Goal: Transaction & Acquisition: Purchase product/service

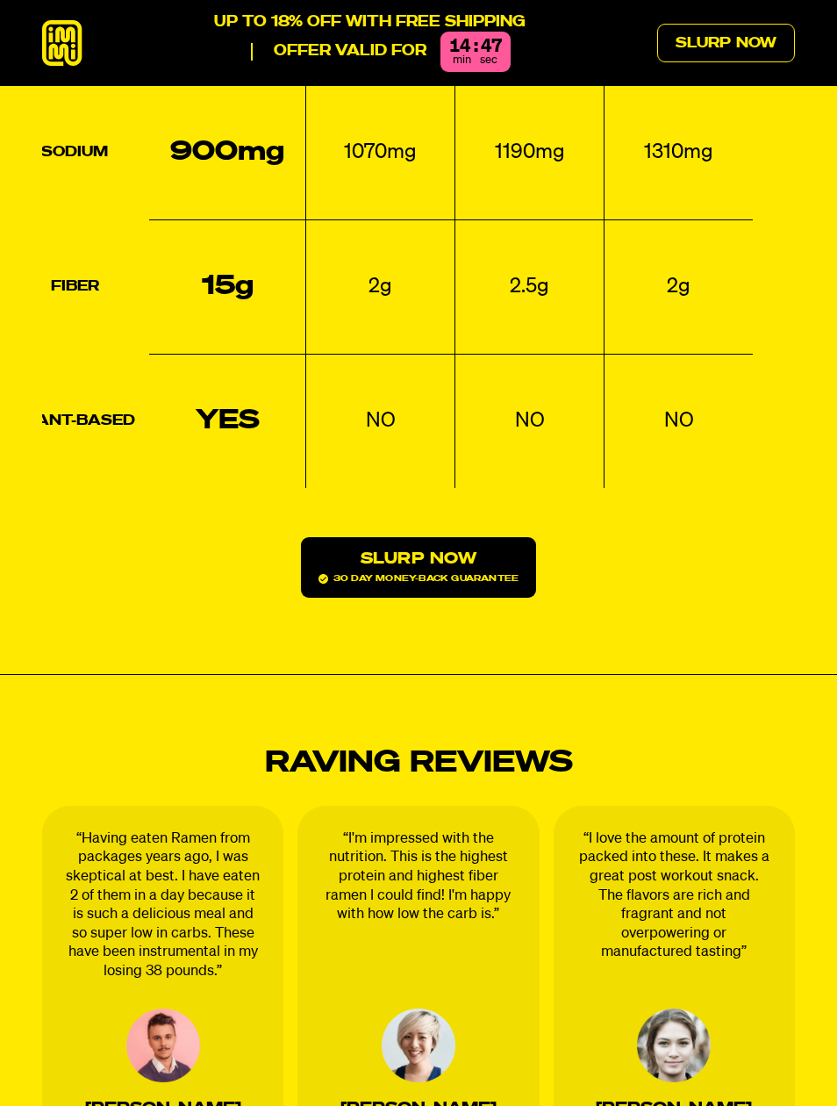
scroll to position [2160, 0]
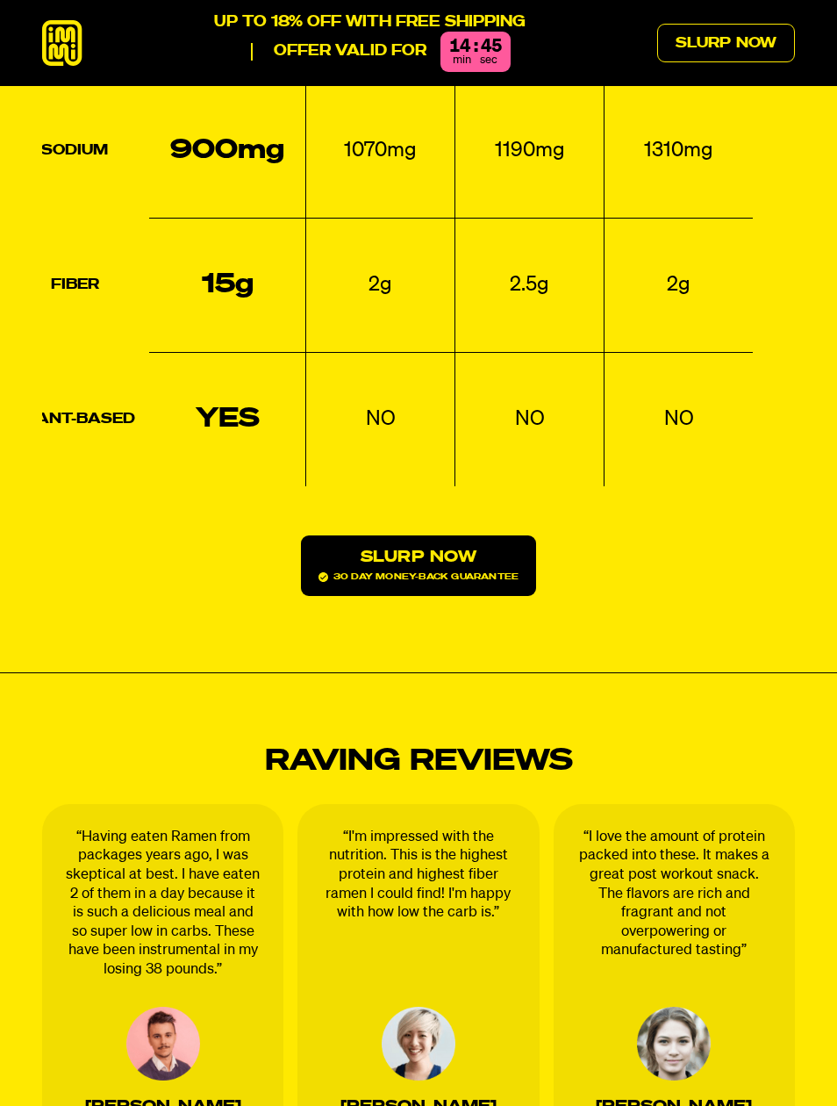
click at [436, 535] on link "Slurp Now 30 day money-back guarantee" at bounding box center [418, 565] width 235 height 61
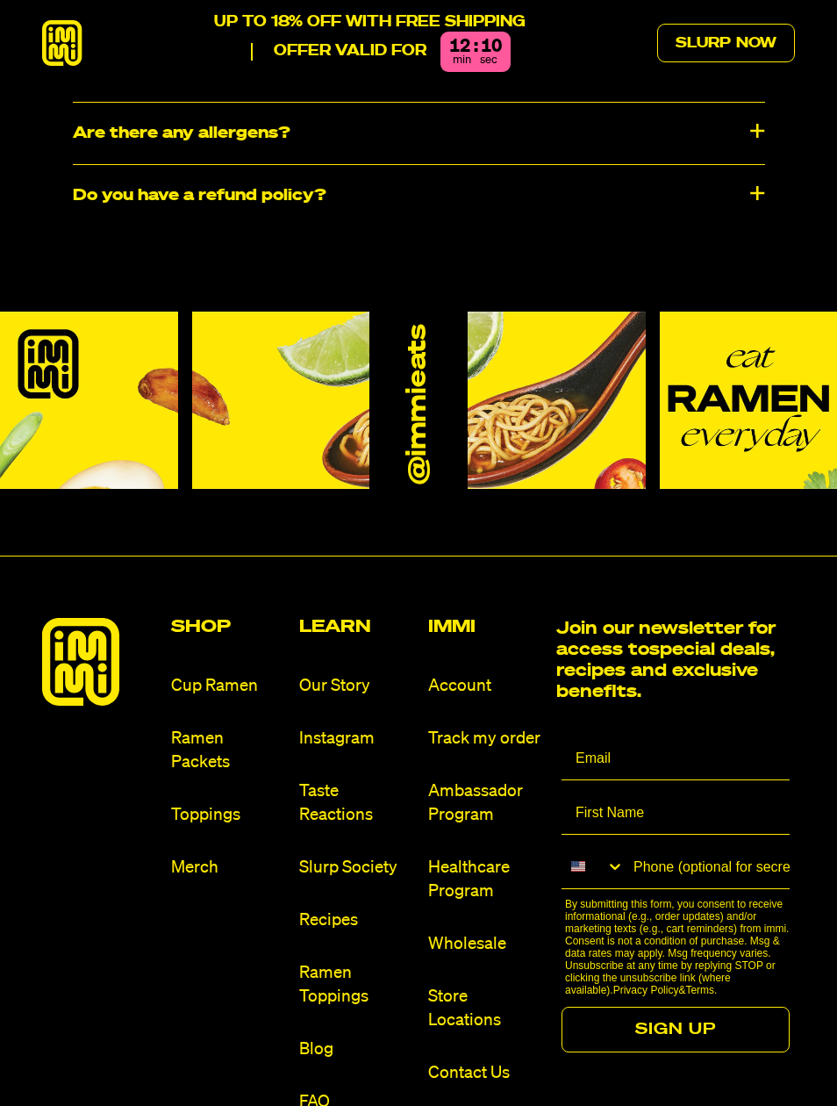
scroll to position [8948, 0]
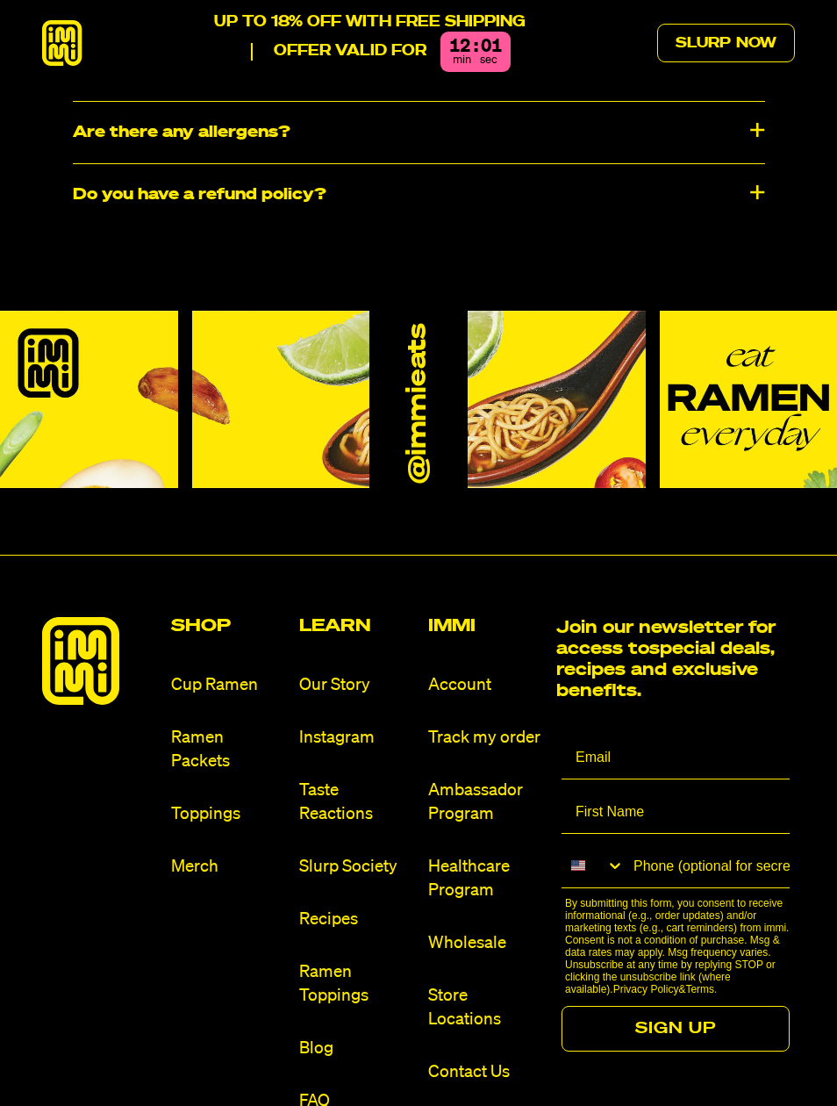
click at [224, 673] on link "Cup Ramen" at bounding box center [228, 685] width 115 height 24
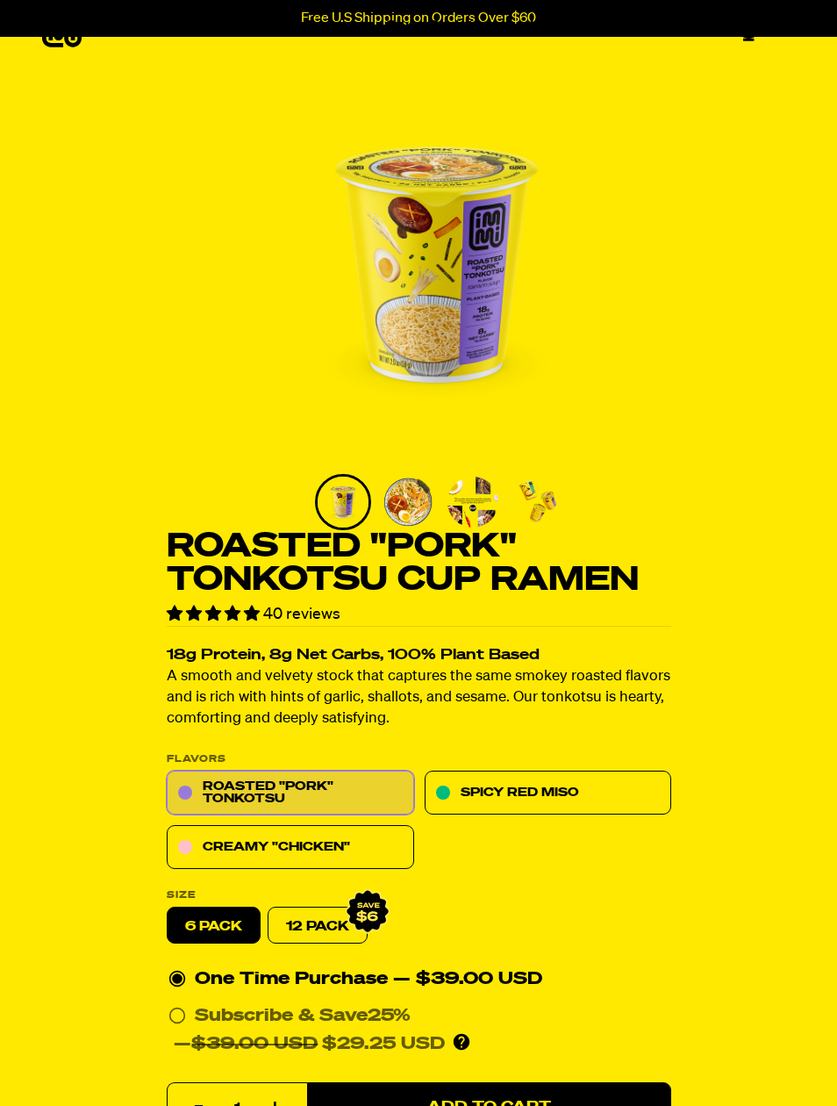
scroll to position [61, 0]
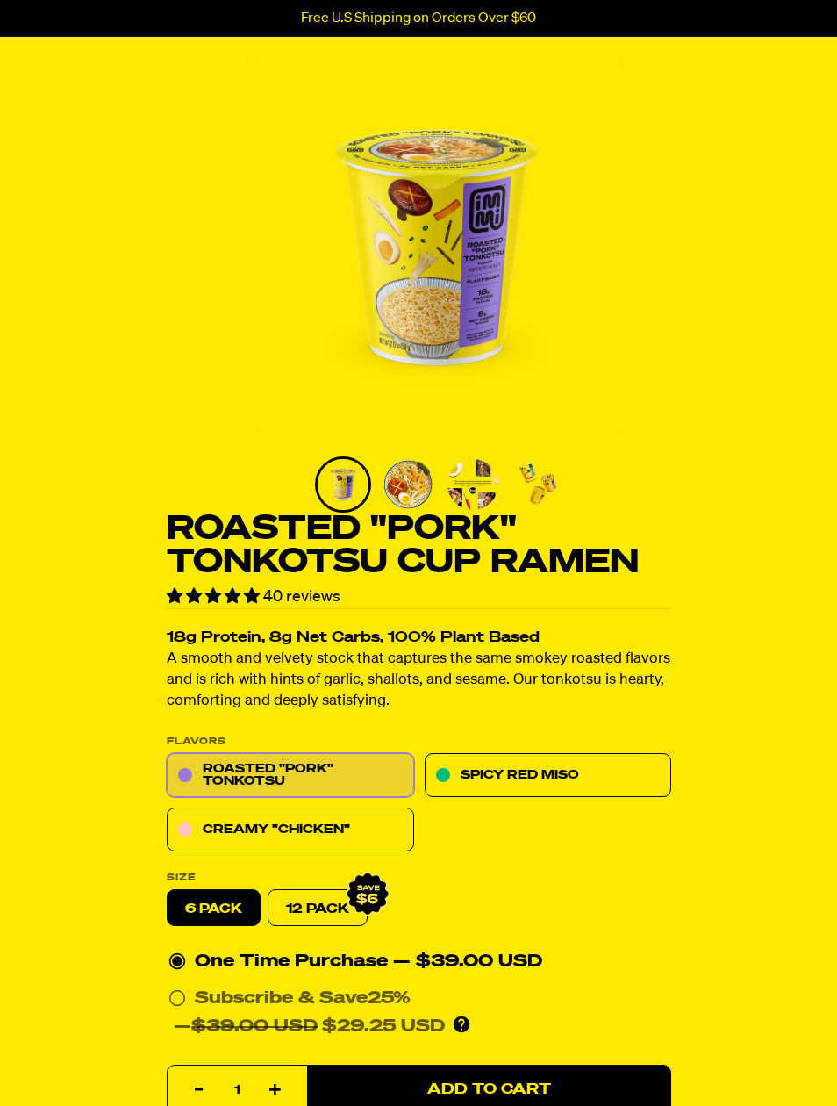
click at [532, 765] on link "Spicy Red Miso" at bounding box center [548, 776] width 248 height 44
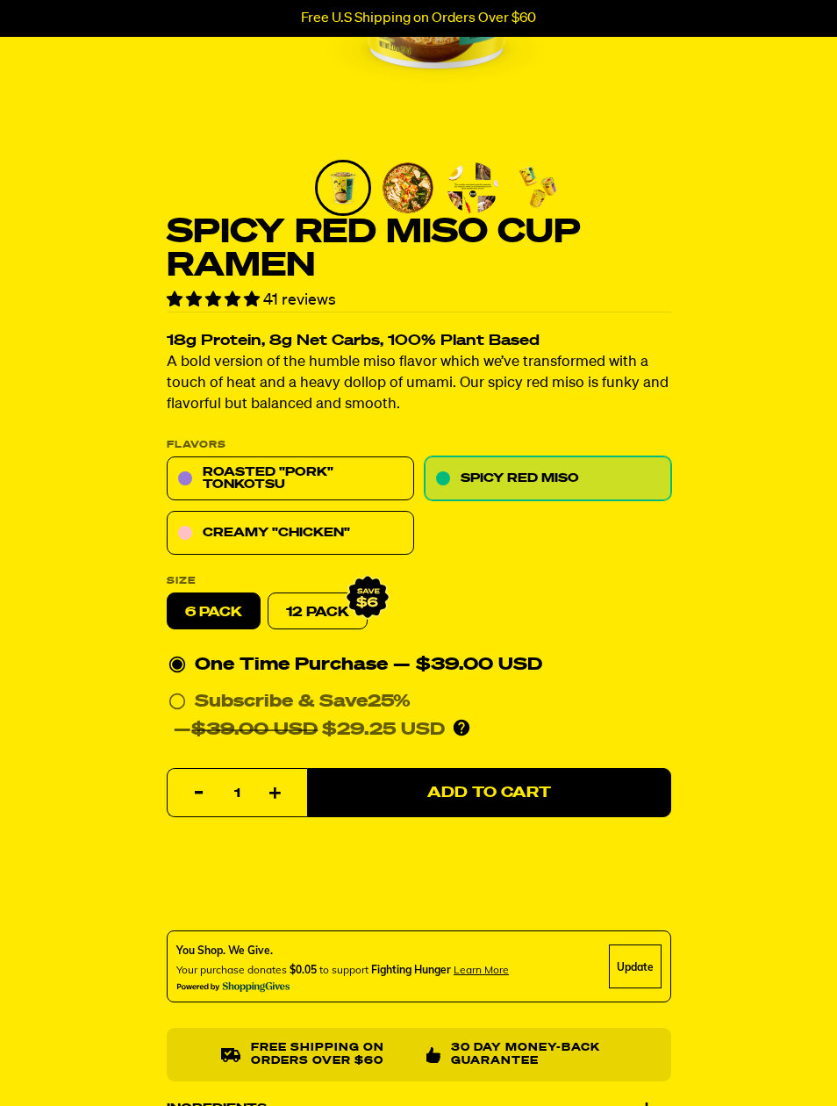
scroll to position [354, 0]
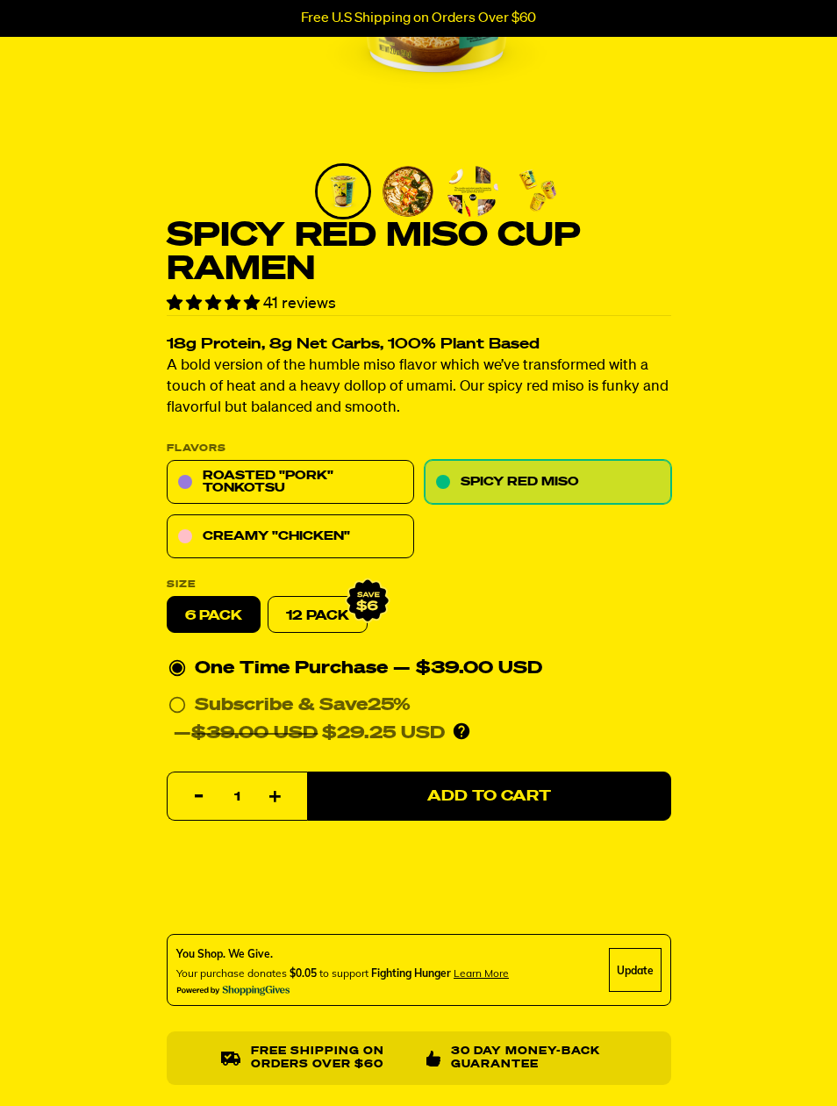
click at [328, 604] on link "12 Pack" at bounding box center [318, 615] width 100 height 37
radio input "false"
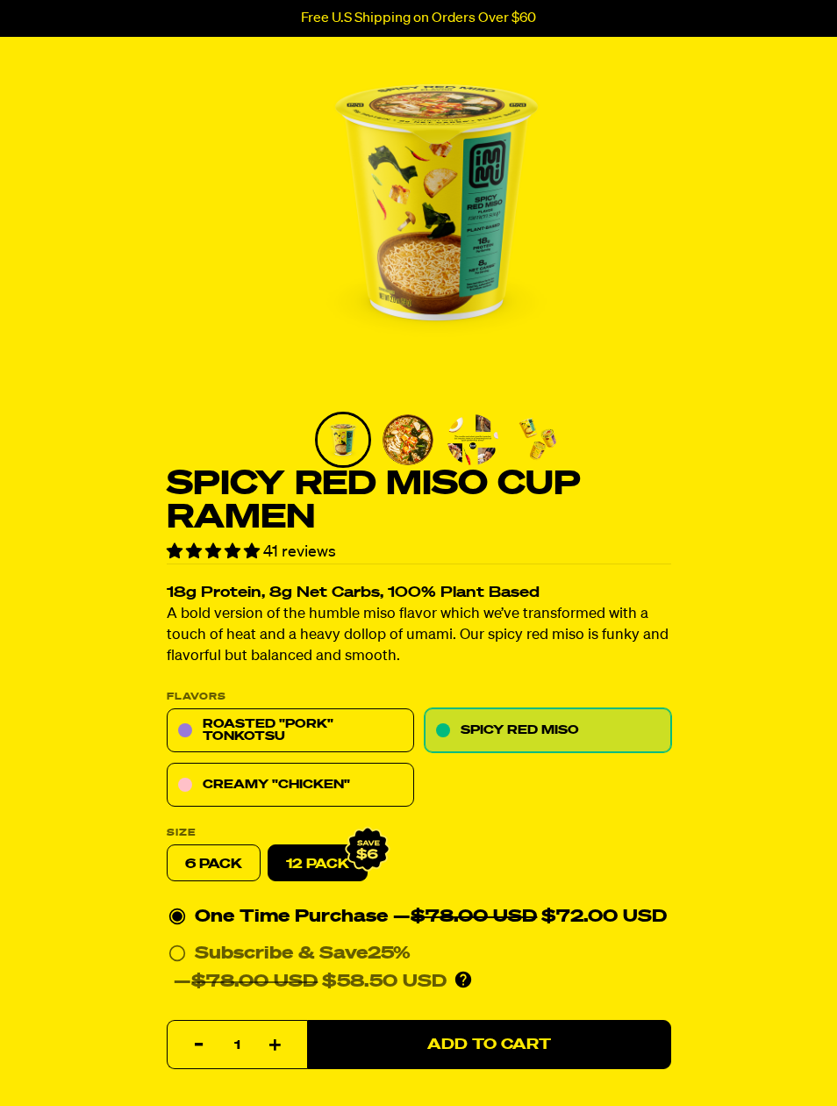
scroll to position [0, 0]
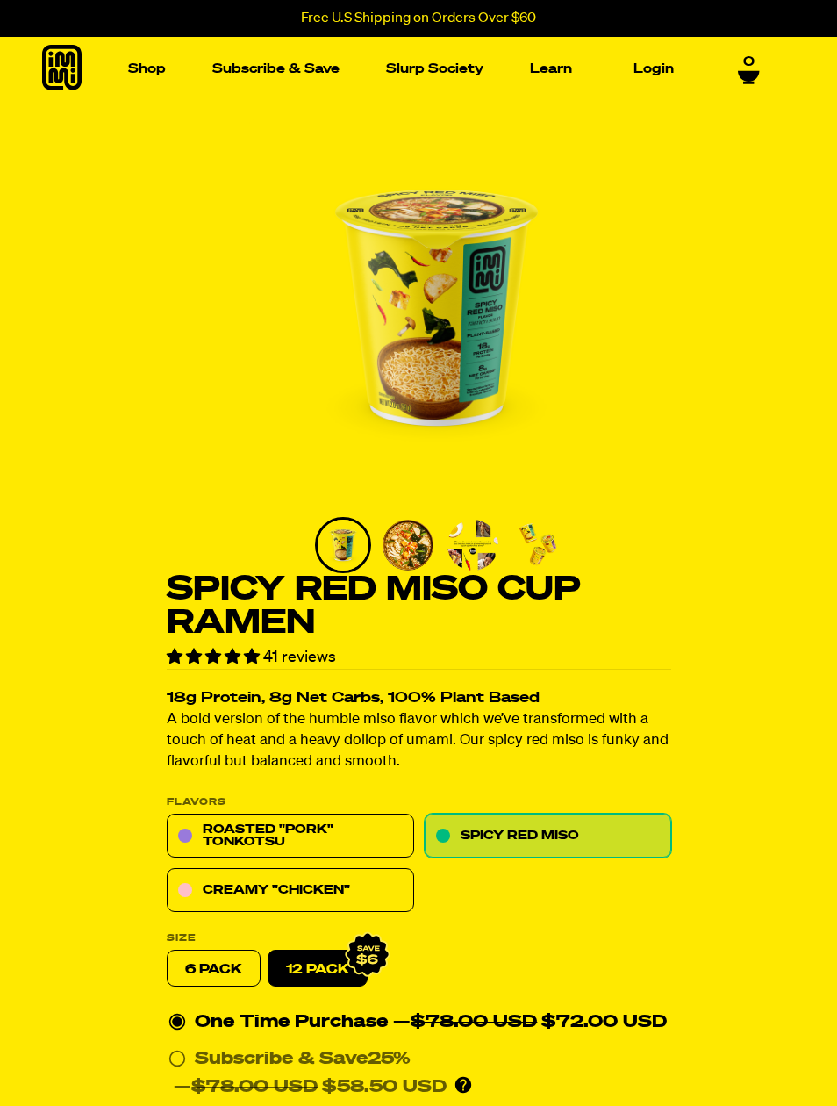
click at [281, 70] on link "Subscribe & Save" at bounding box center [275, 68] width 141 height 27
